Goal: Information Seeking & Learning: Learn about a topic

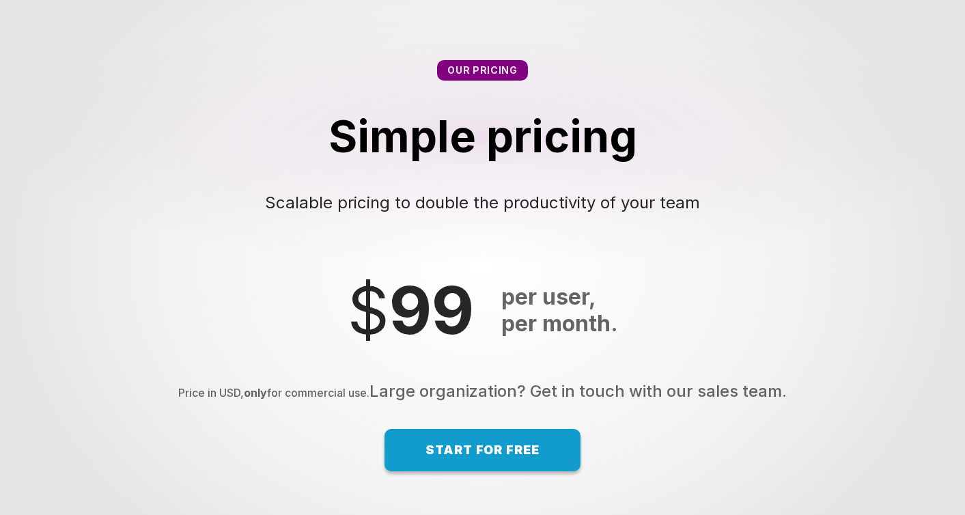
scroll to position [9117, 0]
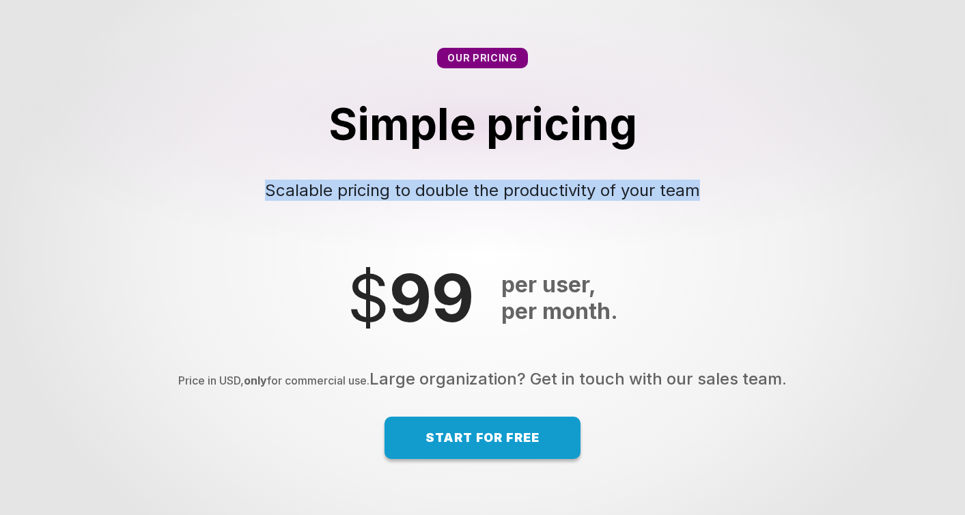
drag, startPoint x: 267, startPoint y: 187, endPoint x: 624, endPoint y: 203, distance: 357.4
click at [624, 203] on div "Our pricing Simple pricing Scalable pricing to double the productivity of your …" at bounding box center [482, 124] width 965 height 262
click at [615, 223] on div "Our pricing Simple pricing Scalable pricing to double the productivity of your …" at bounding box center [482, 124] width 965 height 262
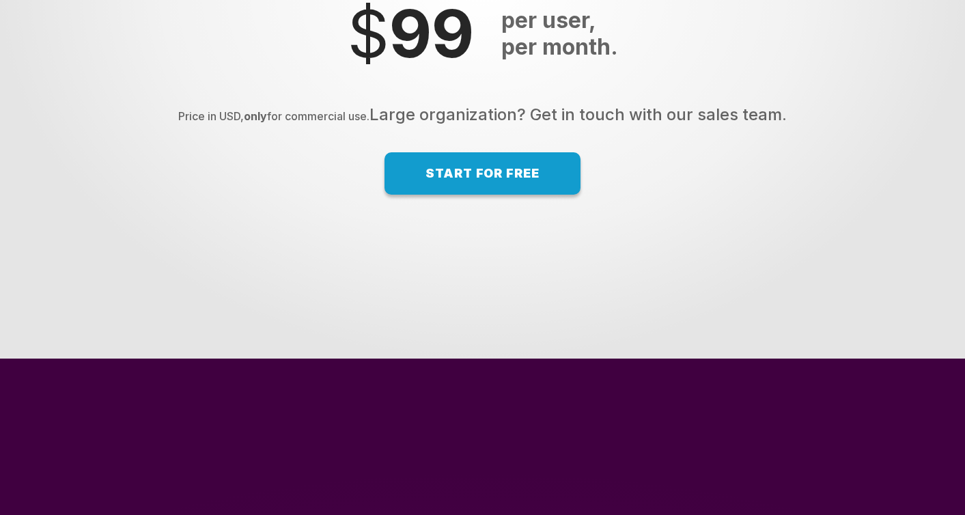
scroll to position [9328, 0]
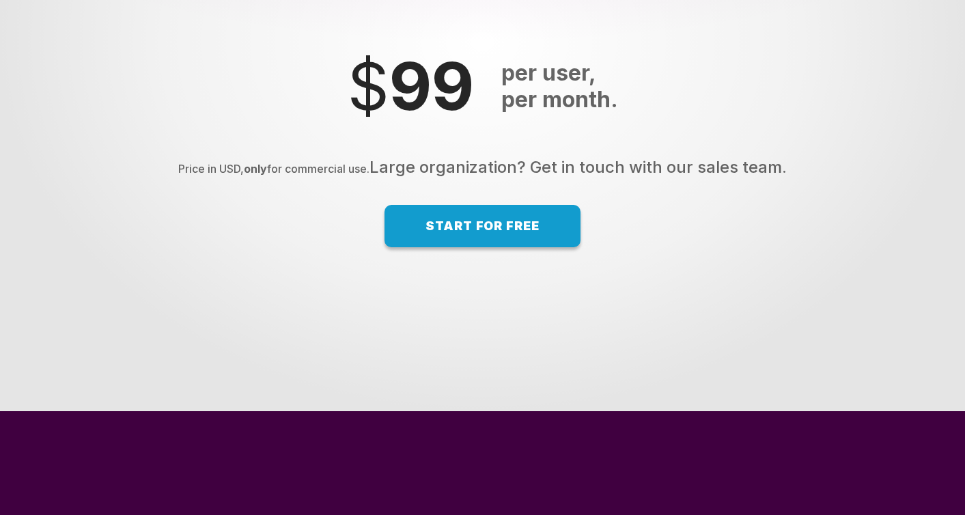
click at [487, 233] on span "Start for free" at bounding box center [482, 225] width 114 height 14
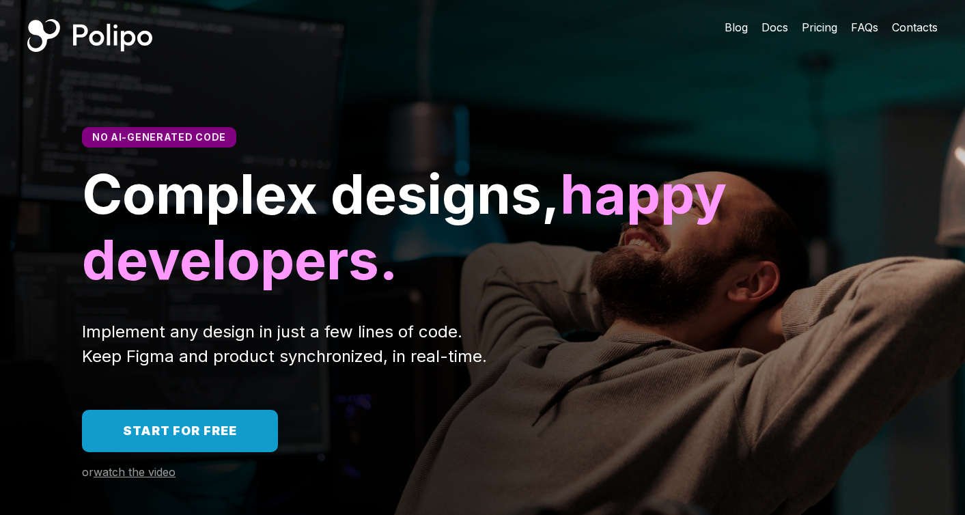
scroll to position [0, 0]
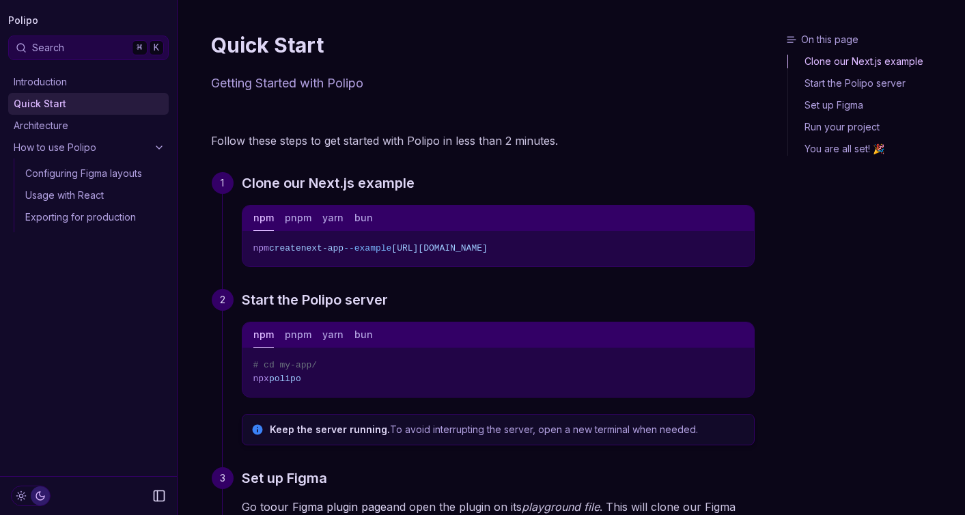
click at [85, 83] on link "Introduction" at bounding box center [88, 82] width 160 height 22
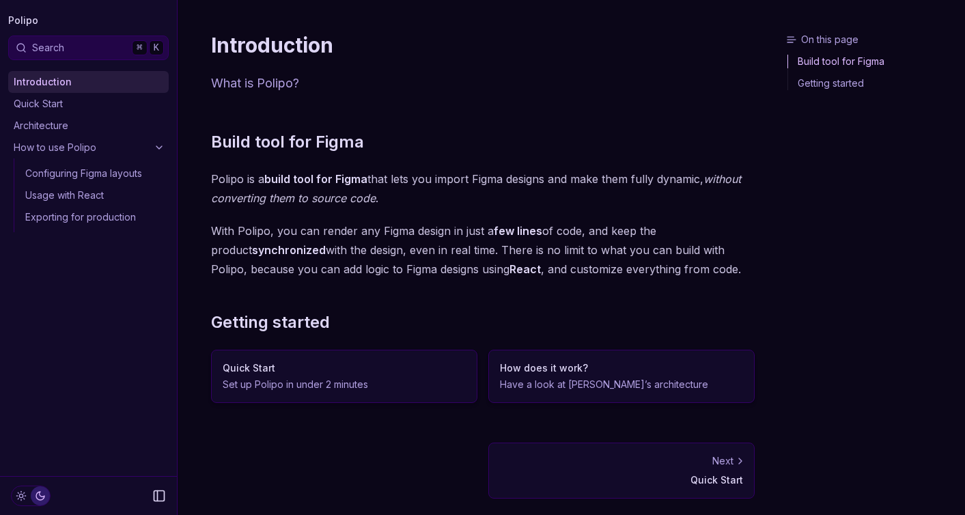
click at [74, 98] on link "Quick Start" at bounding box center [88, 104] width 160 height 22
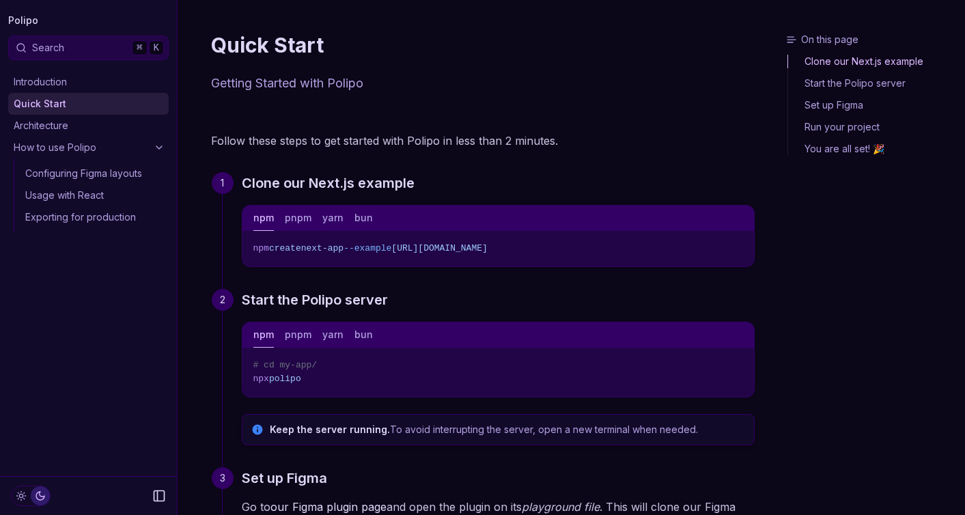
click at [66, 112] on link "Quick Start" at bounding box center [88, 104] width 160 height 22
click at [64, 128] on link "Architecture" at bounding box center [88, 126] width 160 height 22
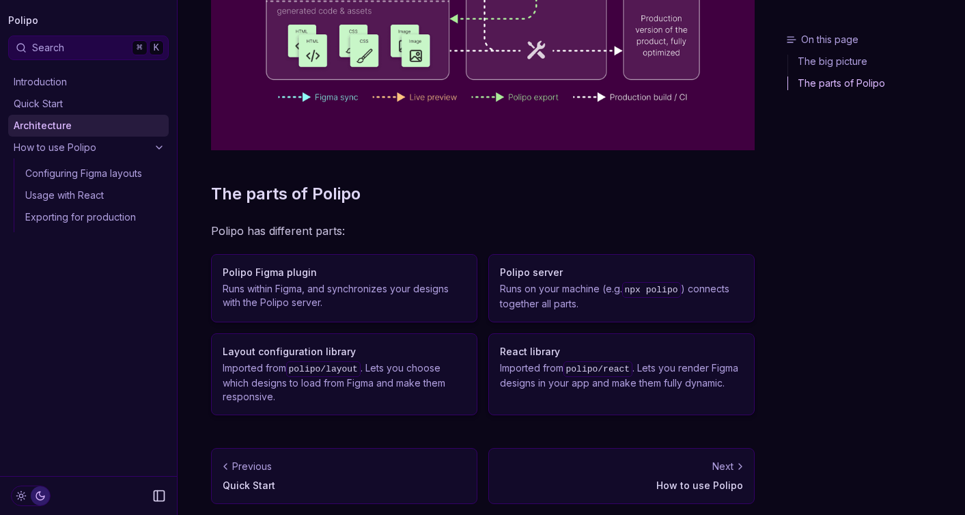
scroll to position [375, 0]
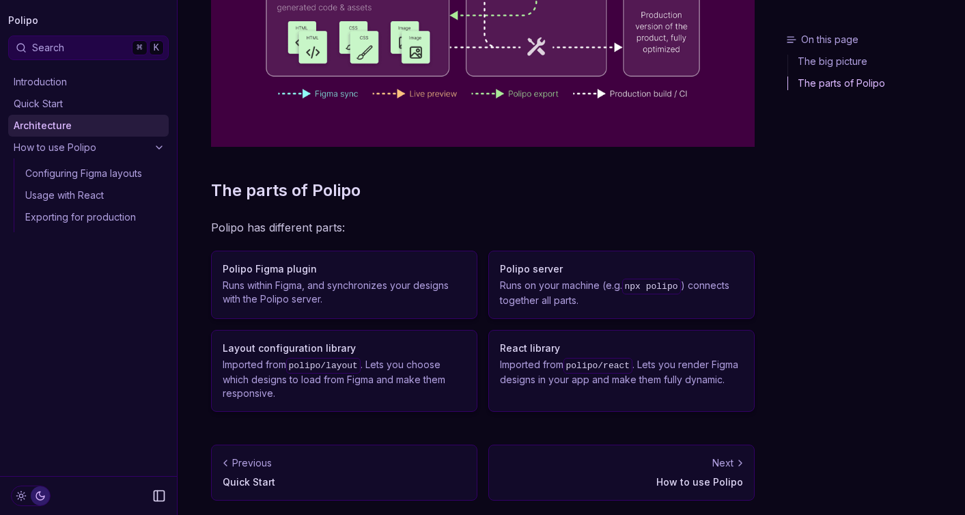
click at [98, 154] on link "How to use Polipo" at bounding box center [88, 148] width 160 height 22
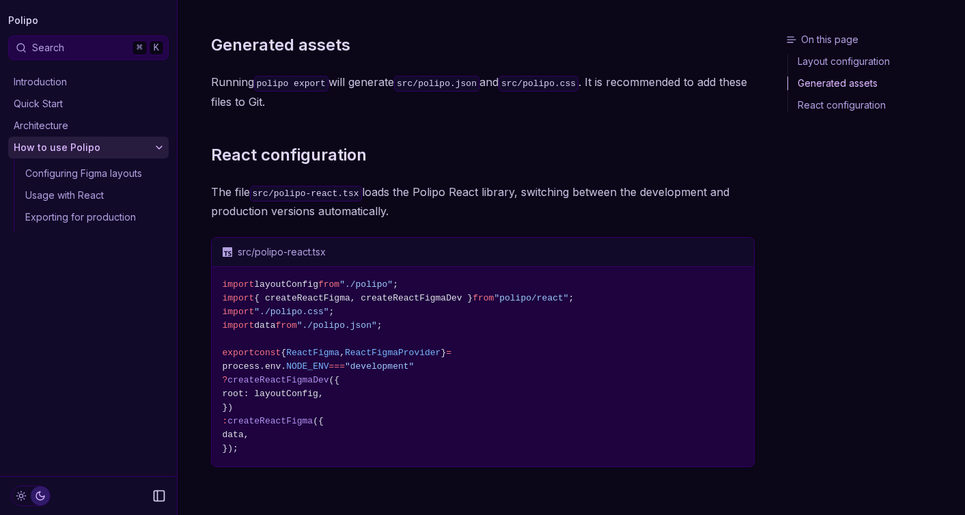
scroll to position [685, 0]
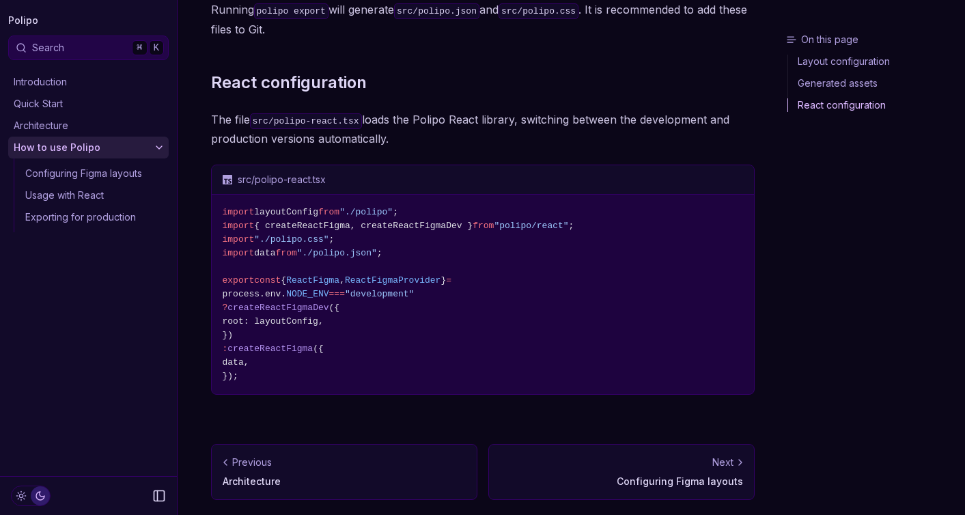
click at [130, 170] on link "Configuring Figma layouts" at bounding box center [94, 173] width 149 height 22
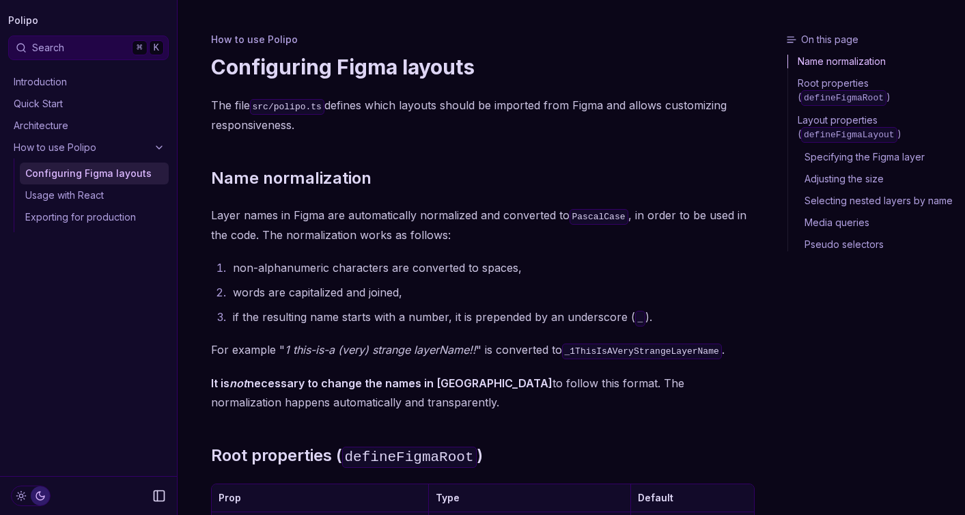
click at [106, 201] on link "Usage with React" at bounding box center [94, 195] width 149 height 22
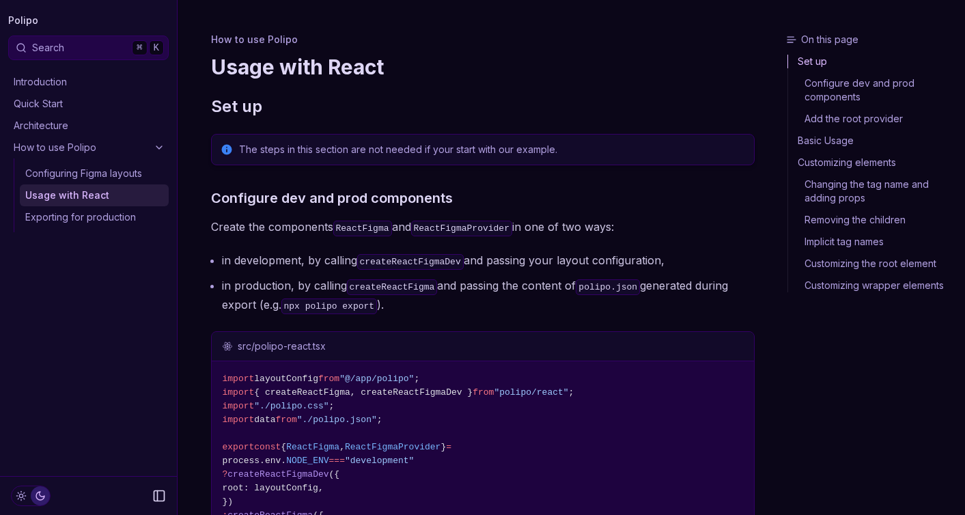
click at [105, 214] on link "Exporting for production" at bounding box center [94, 217] width 149 height 22
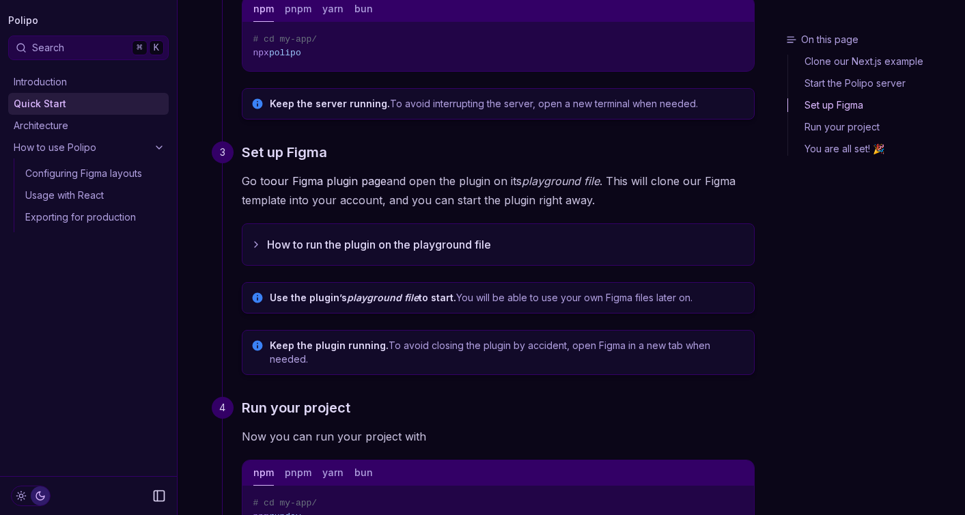
scroll to position [326, 0]
